Goal: Check status

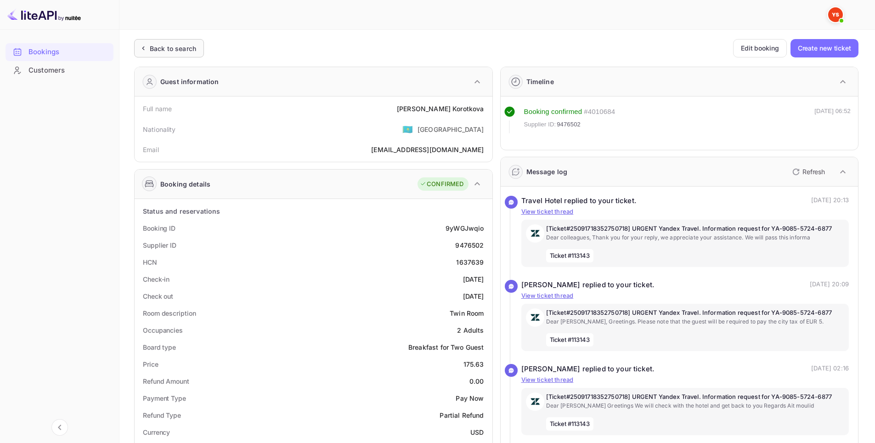
click at [169, 49] on div "Back to search" at bounding box center [173, 49] width 46 height 10
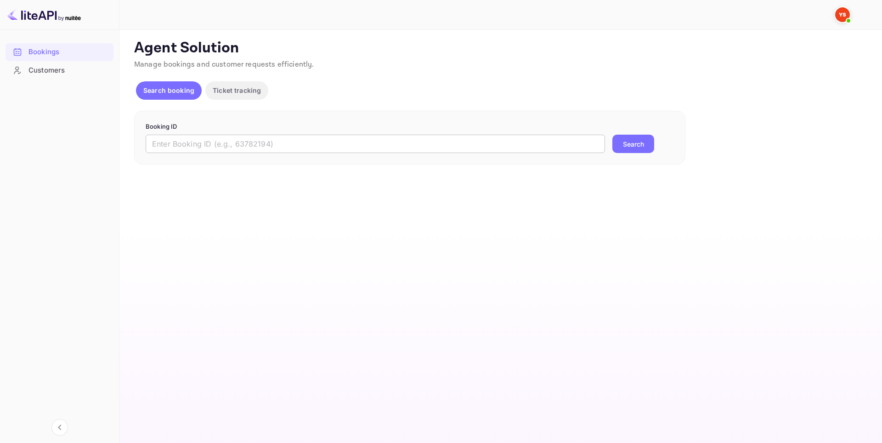
click at [295, 139] on input "text" at bounding box center [375, 144] width 459 height 18
paste input "9513160"
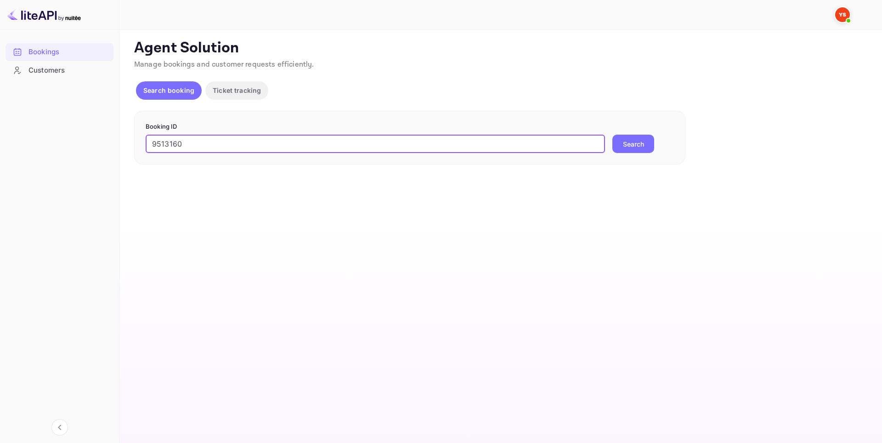
type input "9513160"
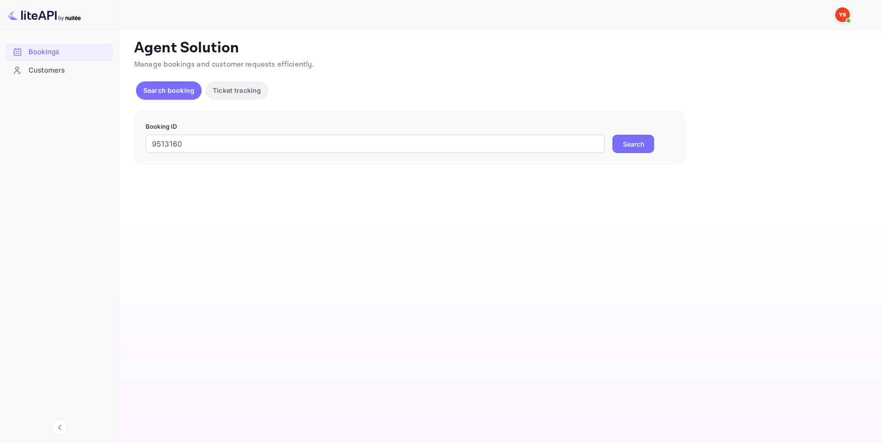
click at [650, 143] on button "Search" at bounding box center [633, 144] width 42 height 18
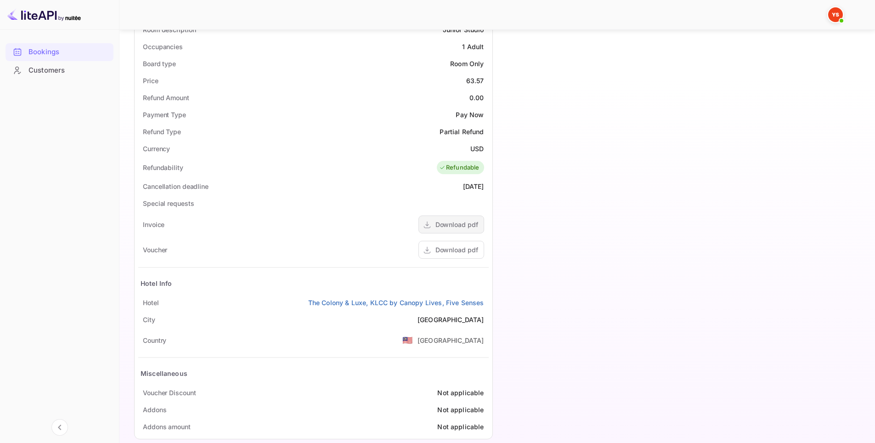
scroll to position [297, 0]
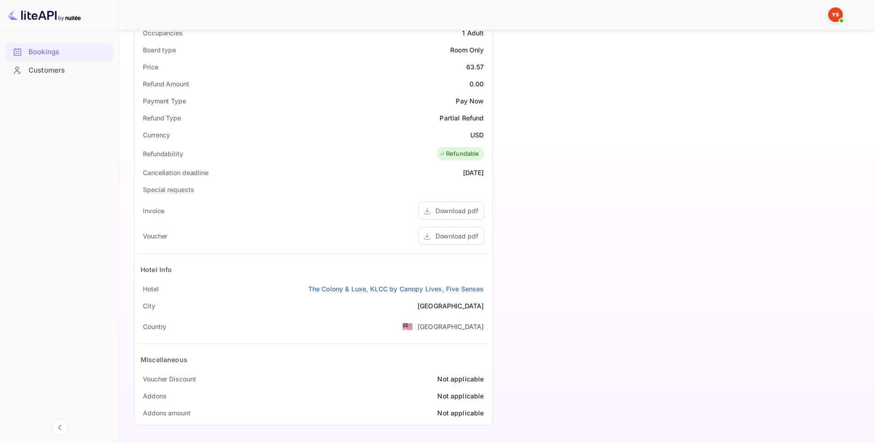
click at [647, 250] on div "Timeline Booking confirmed # 4017581 Supplier ID: 9513160 [DATE] 02:14 Message …" at bounding box center [676, 97] width 366 height 670
click at [660, 119] on div "Timeline Booking confirmed # 4017581 Supplier ID: 9513160 [DATE] 02:14 Message …" at bounding box center [676, 97] width 366 height 670
click at [451, 237] on div "Download pdf" at bounding box center [456, 236] width 43 height 10
